Goal: Navigation & Orientation: Find specific page/section

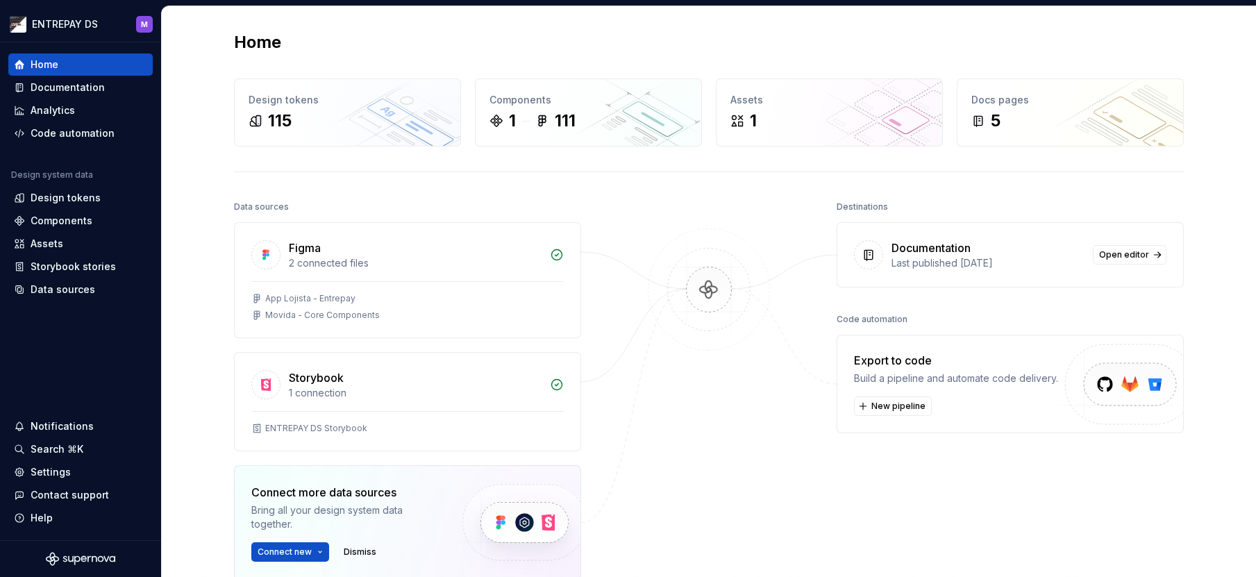
click at [191, 35] on div "Home Design tokens 115 Components 1 111 Assets 1 Docs pages 5 Data sources Figm…" at bounding box center [709, 368] width 1094 height 724
click at [61, 84] on div "Documentation" at bounding box center [68, 88] width 74 height 14
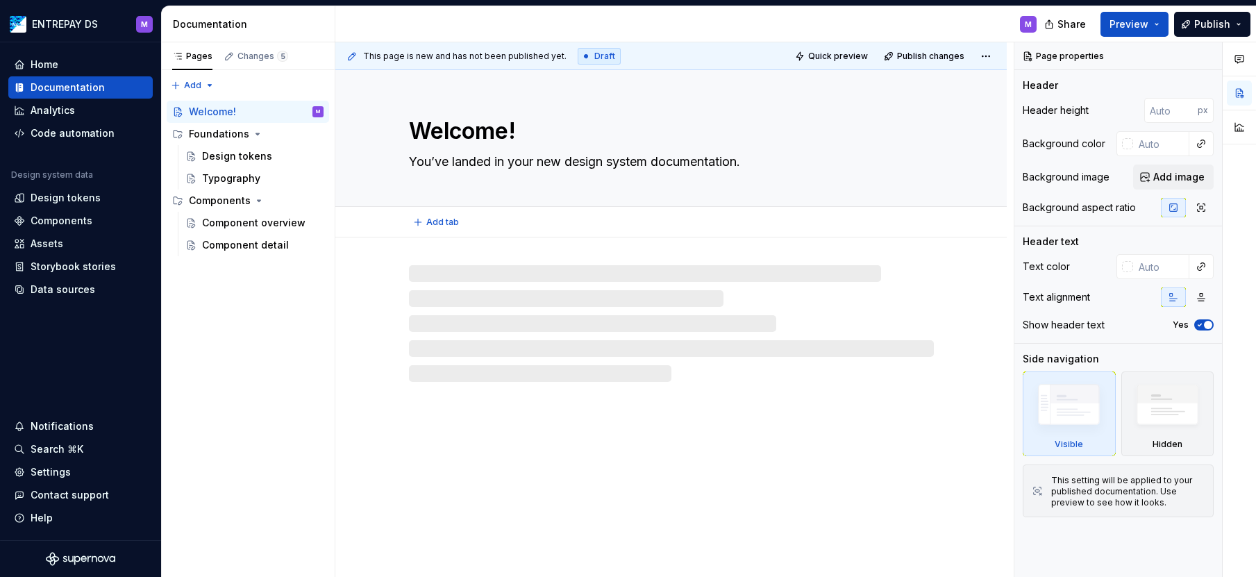
type textarea "*"
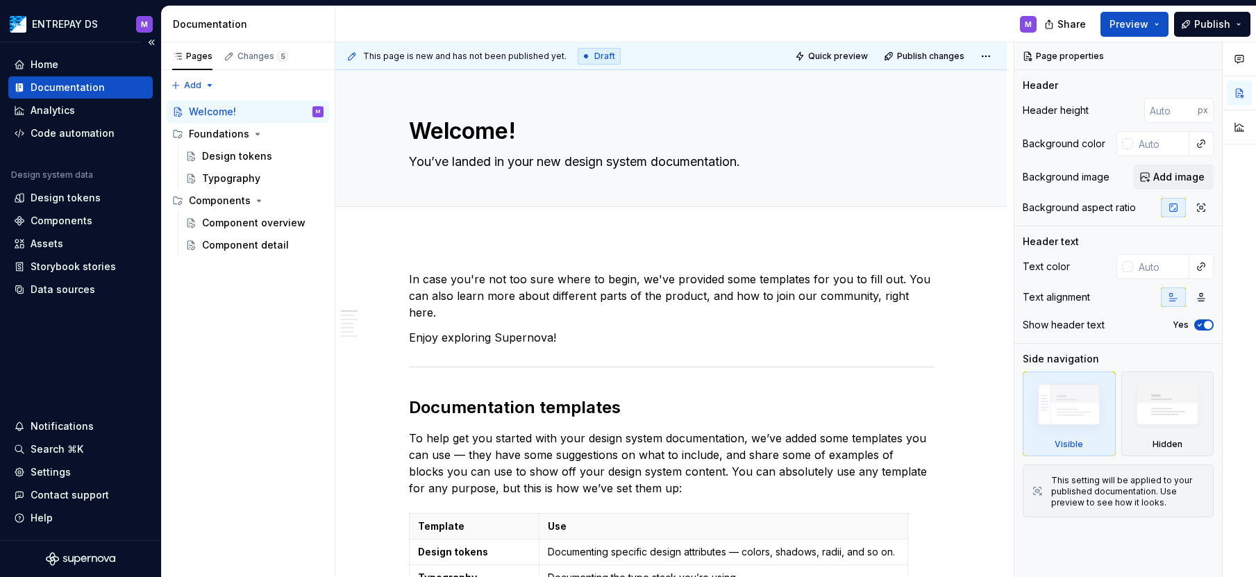
click at [82, 558] on icon "Supernova Logo" at bounding box center [84, 559] width 6 height 6
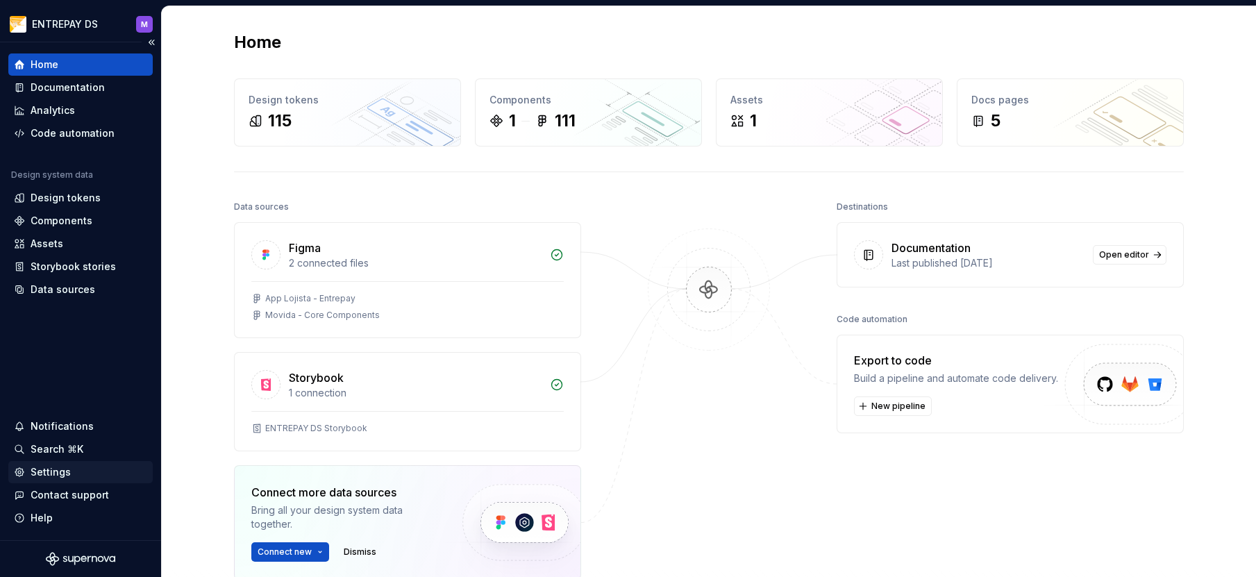
click at [44, 477] on div "Settings" at bounding box center [51, 472] width 40 height 14
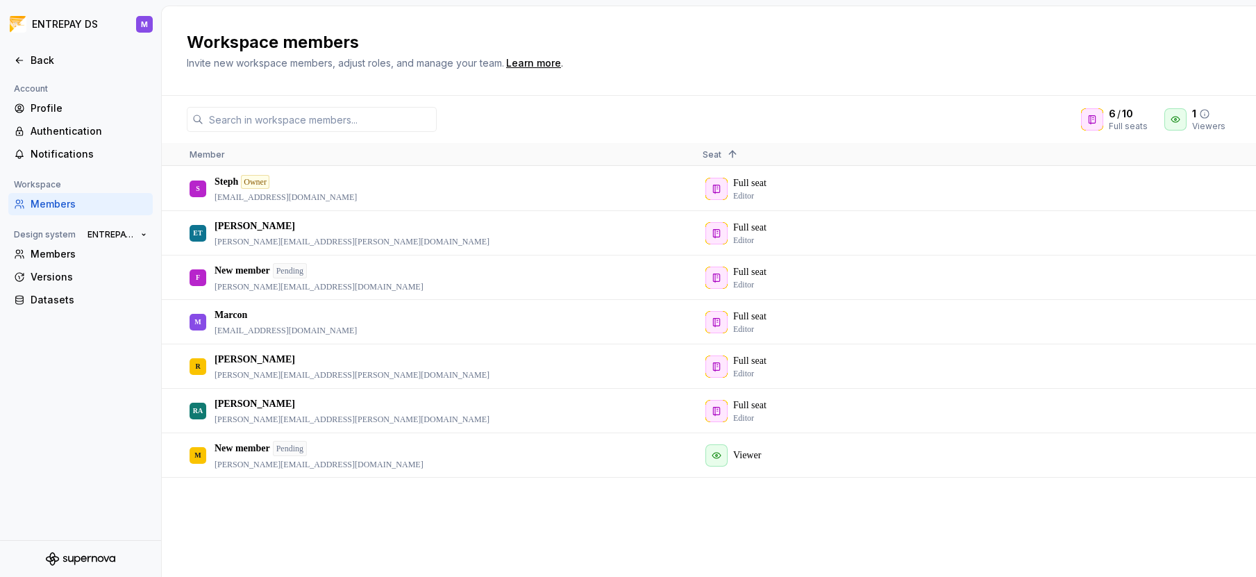
click at [1172, 123] on icon at bounding box center [1175, 119] width 11 height 11
click at [1208, 115] on icon at bounding box center [1204, 113] width 11 height 11
click at [1207, 111] on icon at bounding box center [1204, 113] width 11 height 11
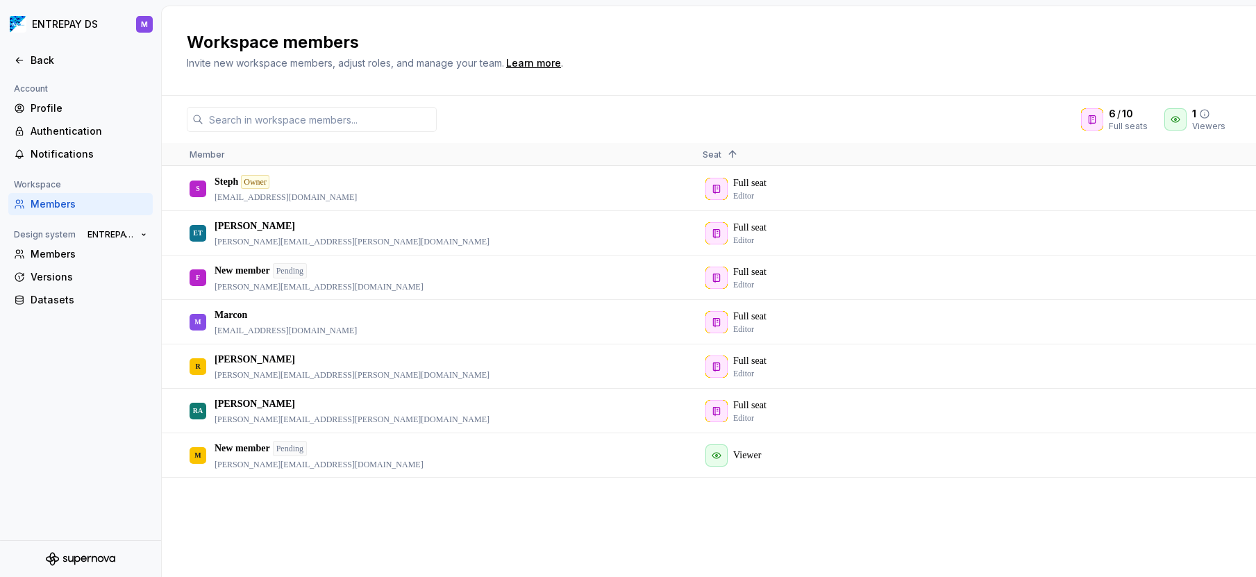
click at [1183, 116] on div at bounding box center [1175, 119] width 22 height 22
click at [1207, 112] on icon at bounding box center [1204, 113] width 11 height 11
click at [540, 62] on div "Learn more" at bounding box center [533, 63] width 55 height 14
